Goal: Check status: Check status

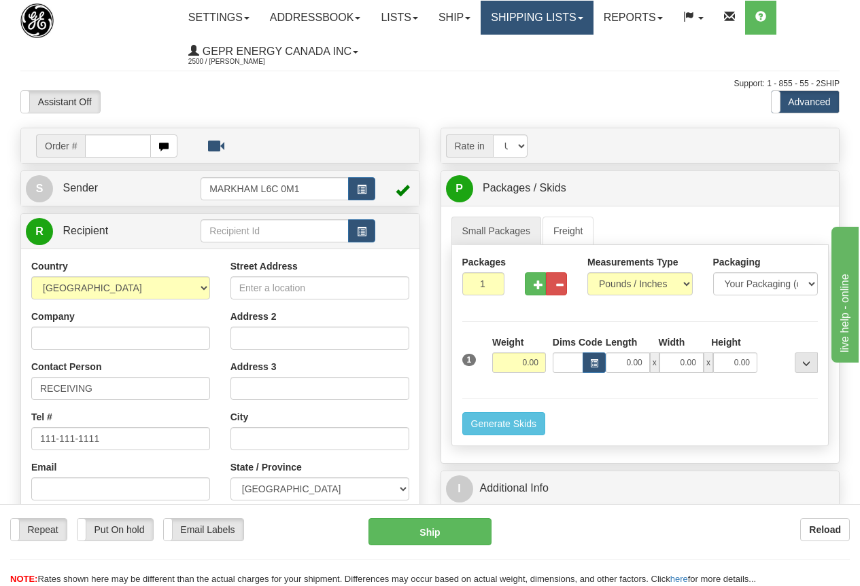
click at [561, 18] on link "Shipping lists" at bounding box center [536, 18] width 112 height 34
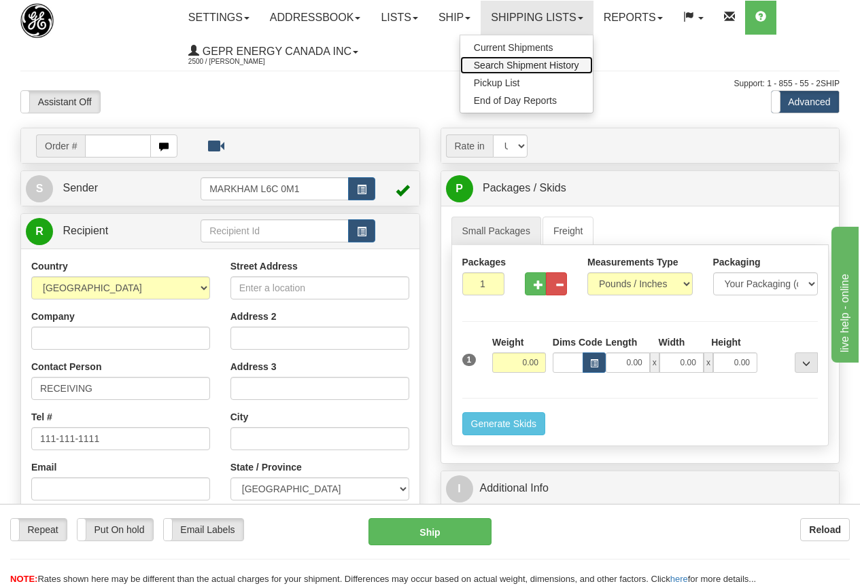
click at [542, 65] on span "Search Shipment History" at bounding box center [526, 65] width 105 height 11
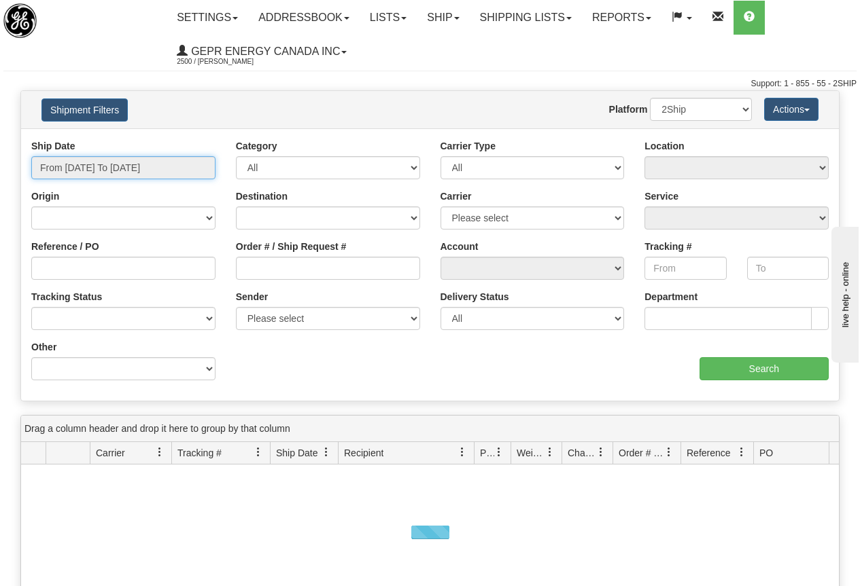
click at [122, 166] on input "From [DATE] To [DATE]" at bounding box center [123, 167] width 184 height 23
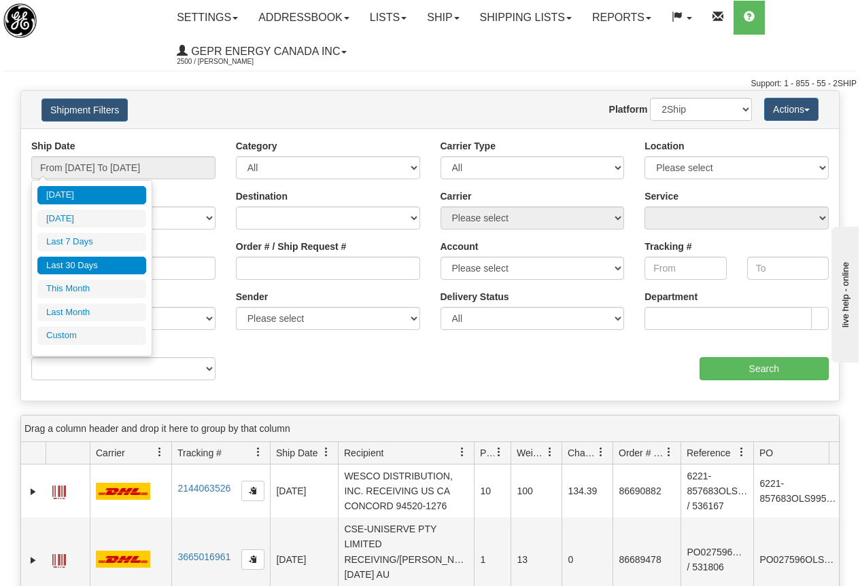
click at [83, 264] on li "Last 30 Days" at bounding box center [91, 266] width 109 height 18
type input "From 08/07/2025 To 09/05/2025"
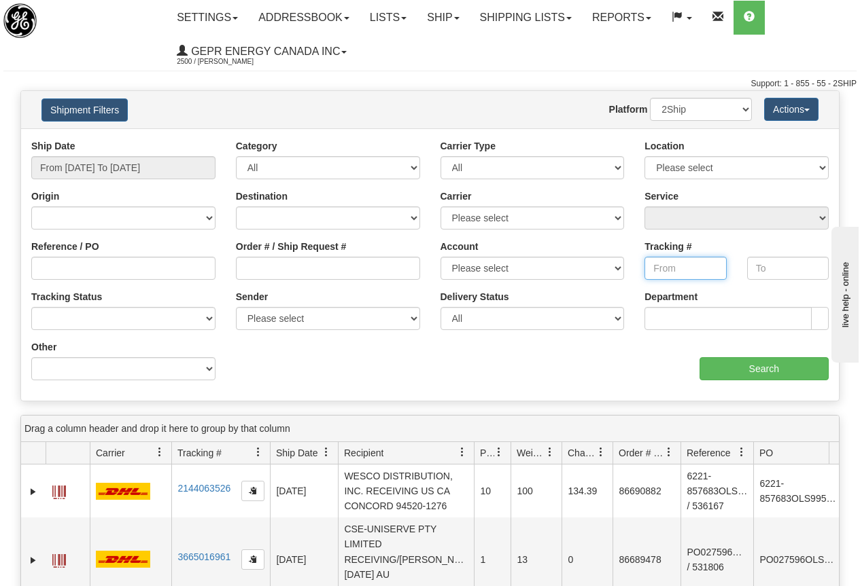
click at [665, 270] on input "Tracking #" at bounding box center [685, 268] width 82 height 23
paste input "7739689845"
type input "7739689845"
click at [754, 368] on input "Search" at bounding box center [764, 368] width 130 height 23
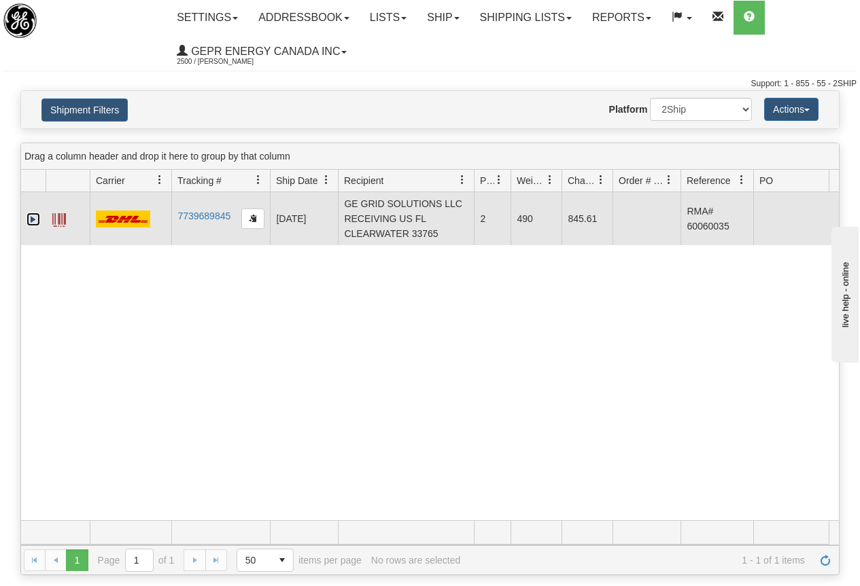
click at [32, 217] on link "Expand" at bounding box center [33, 220] width 14 height 14
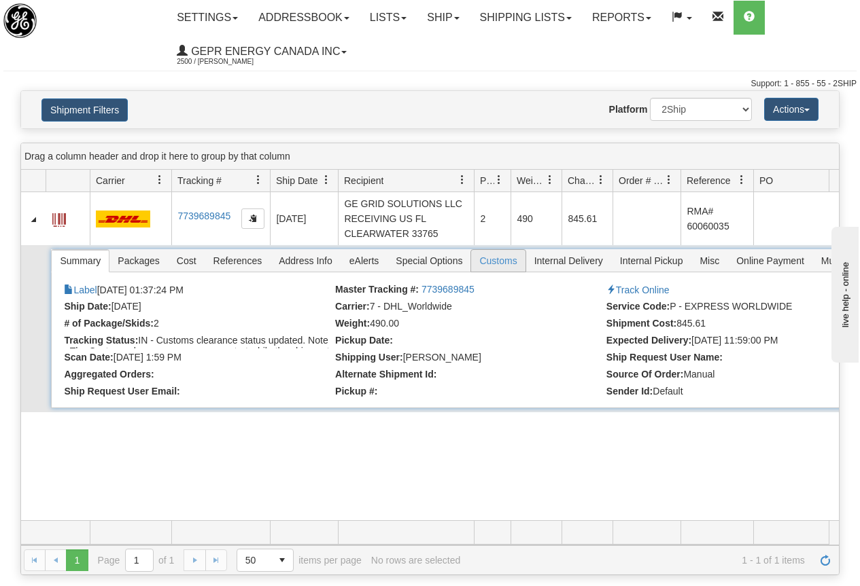
click at [503, 260] on span "Customs" at bounding box center [498, 261] width 54 height 22
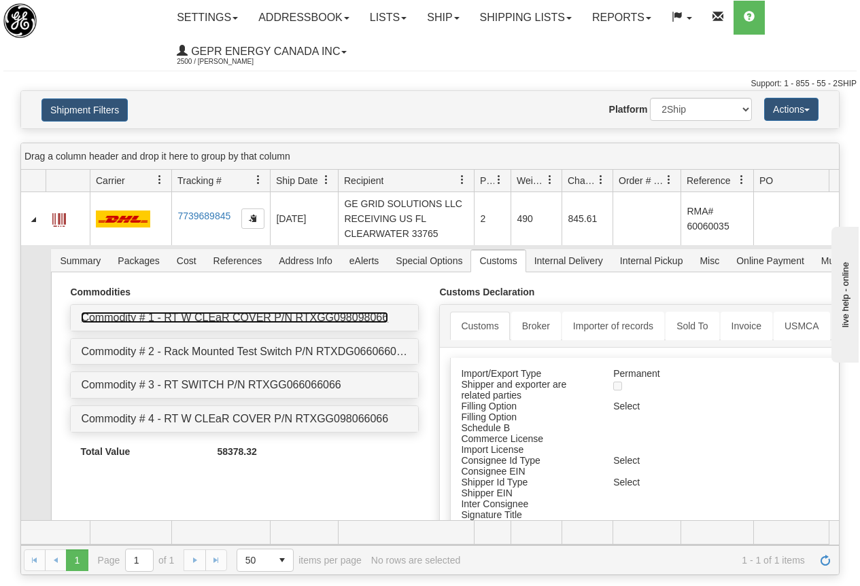
click at [288, 317] on link "Commodity # 1 - RT W CLEaR COVER P/N RTXGG098098066" at bounding box center [234, 318] width 307 height 12
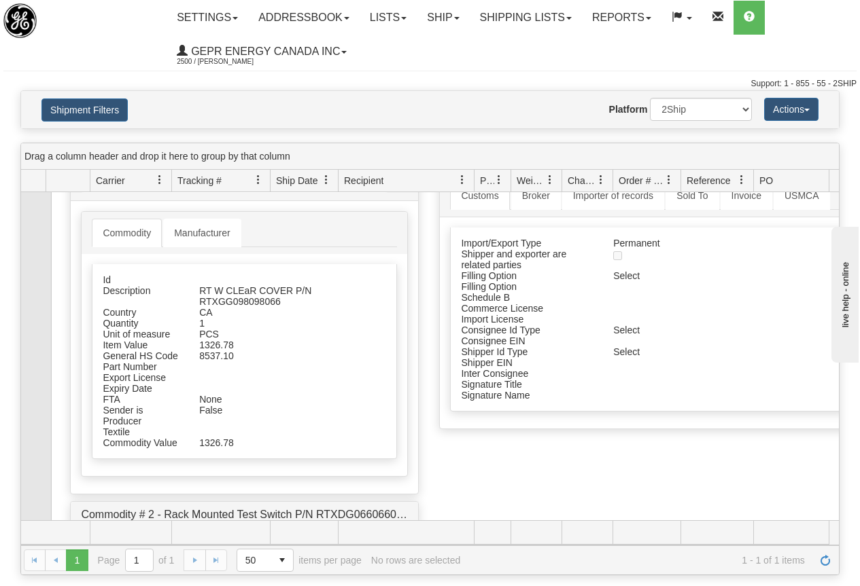
scroll to position [136, 0]
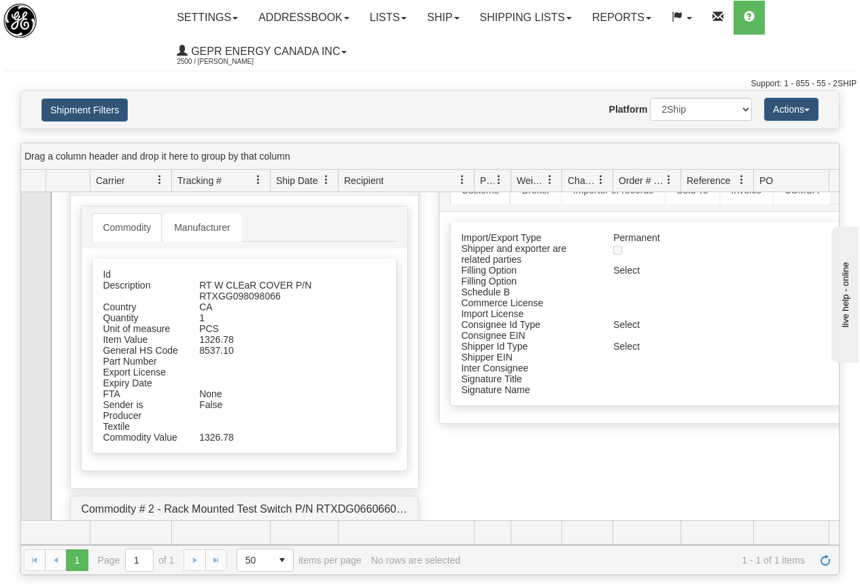
click at [224, 295] on div "RT W CLEaR COVER P/N RTXGG098098066" at bounding box center [275, 291] width 173 height 22
copy div "RTXGG098098066"
click at [292, 214] on ul "Commodity Manufacturer" at bounding box center [244, 227] width 305 height 29
click at [128, 226] on link "Commodity" at bounding box center [127, 227] width 70 height 29
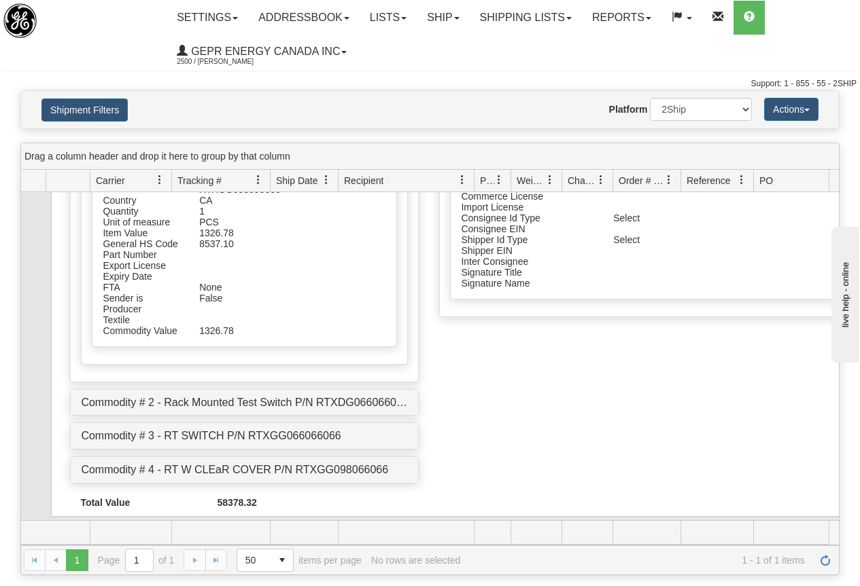
scroll to position [253, 0]
